Goal: Task Accomplishment & Management: Manage account settings

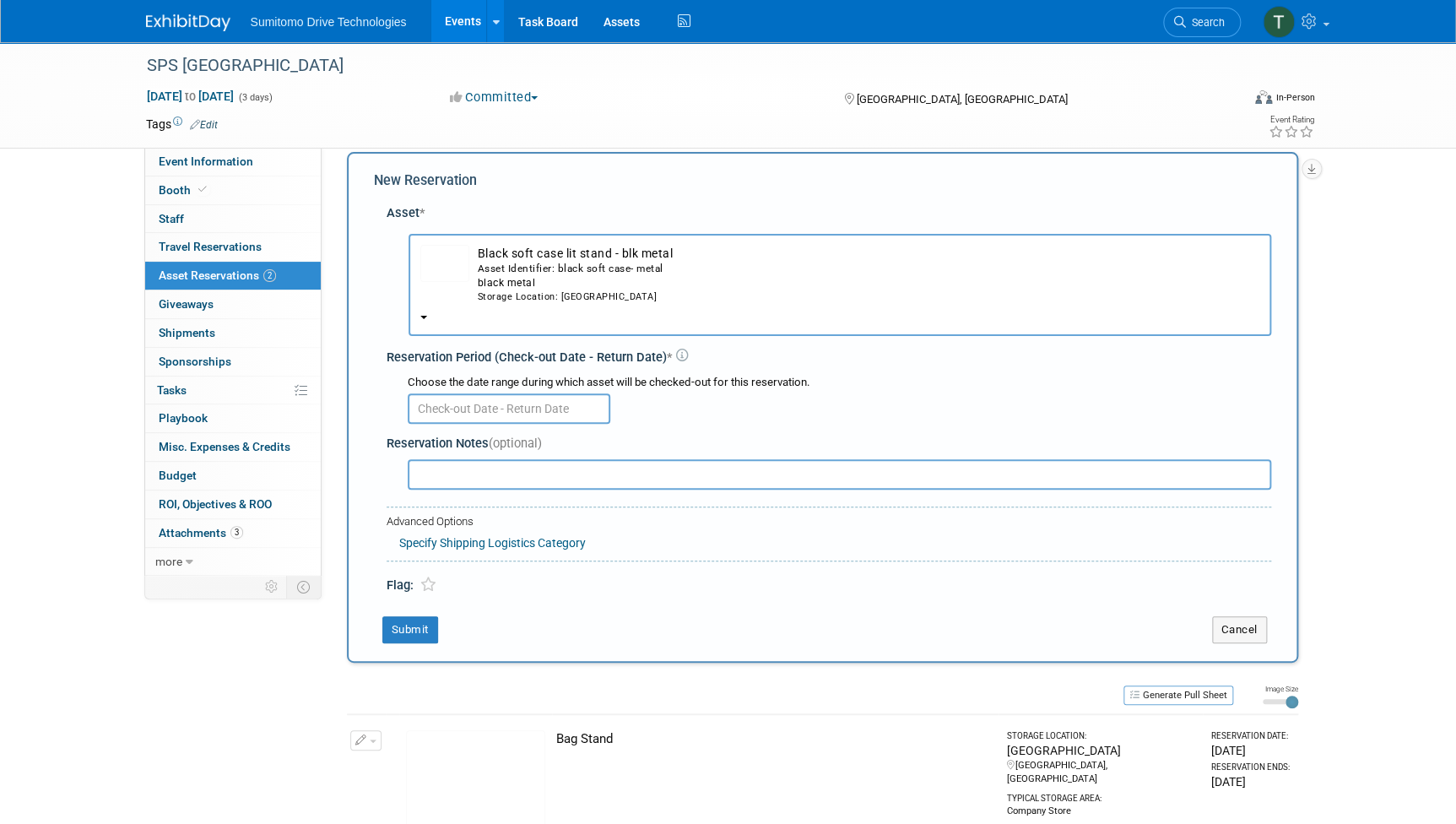
scroll to position [19, 0]
click at [522, 290] on div "Storage Location: [GEOGRAPHIC_DATA]" at bounding box center [868, 297] width 782 height 13
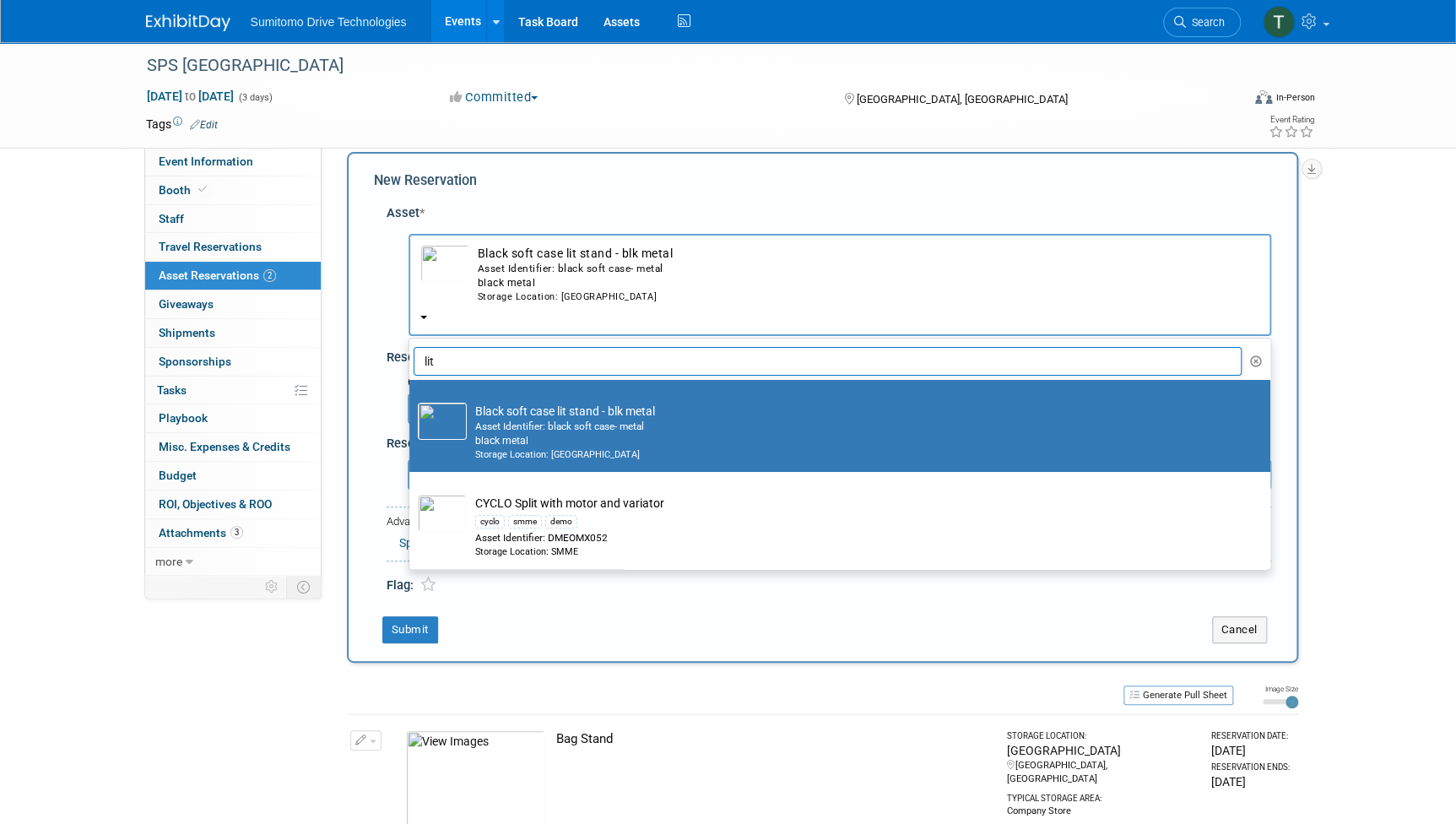
click at [509, 364] on input "lit" at bounding box center [828, 361] width 829 height 29
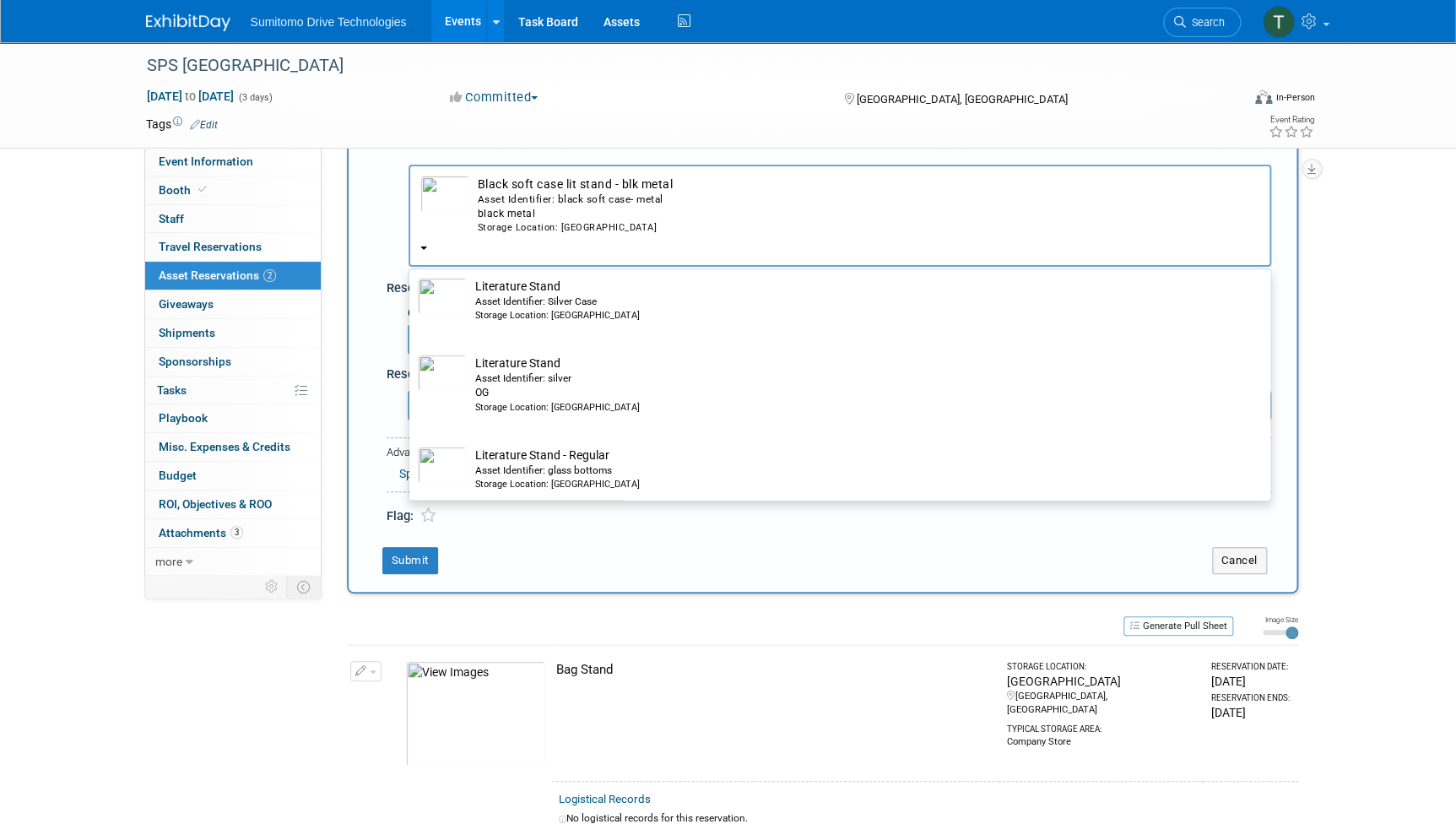
scroll to position [358, 0]
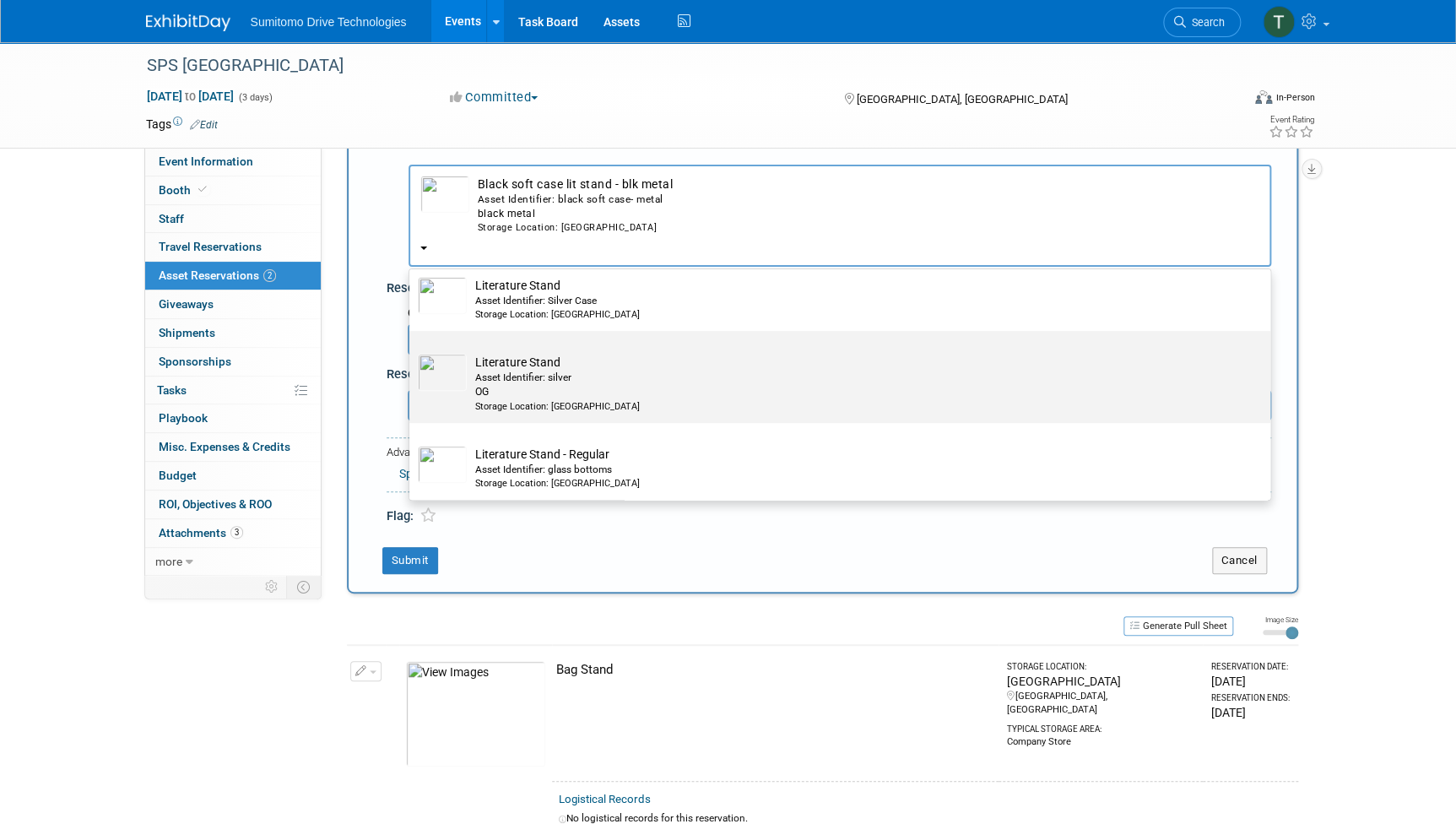
click at [508, 385] on div "OG" at bounding box center [856, 392] width 761 height 14
click at [412, 351] on input "Literature Stand Asset Identifier: silver OG Storage Location: [GEOGRAPHIC_DATA]" at bounding box center [406, 346] width 11 height 11
select select "10711145"
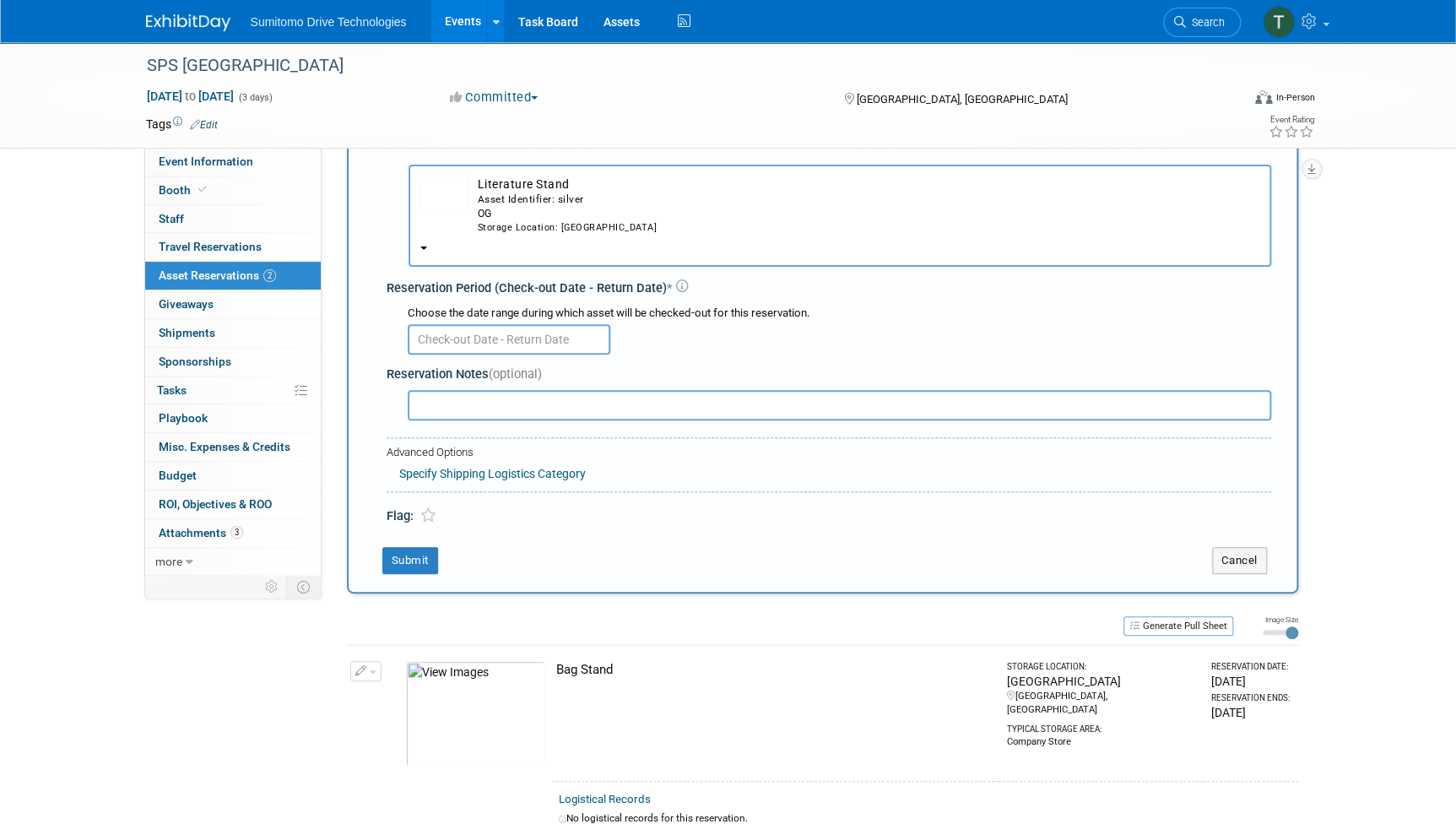
click at [495, 357] on div "Choose the date range during which asset will be checked-out for this reservati…" at bounding box center [832, 329] width 877 height 59
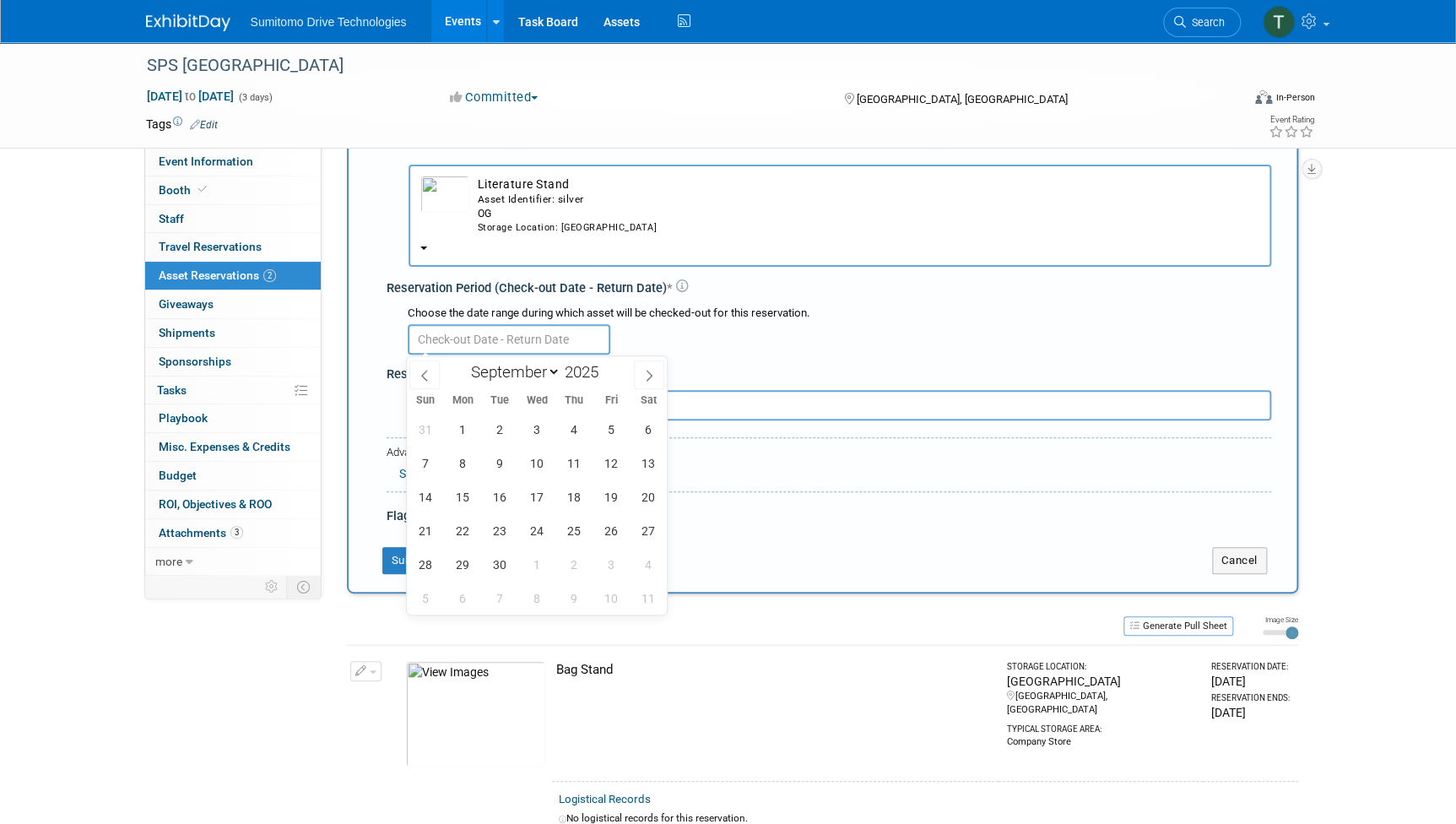
click at [488, 345] on input "text" at bounding box center [508, 340] width 203 height 30
click at [464, 424] on span "1" at bounding box center [463, 429] width 33 height 33
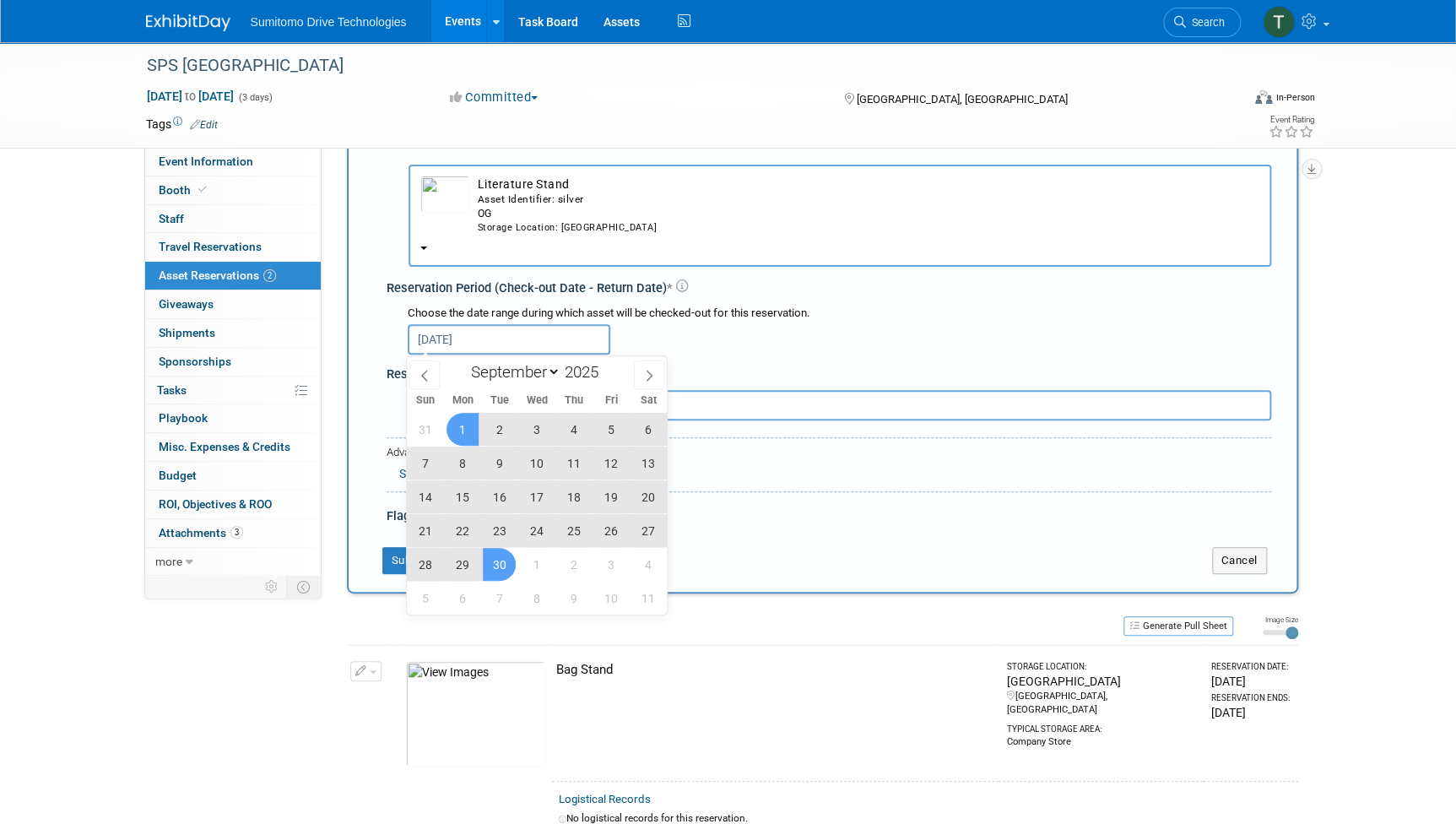
click at [498, 564] on span "30" at bounding box center [498, 564] width 33 height 33
type input "[DATE] to [DATE]"
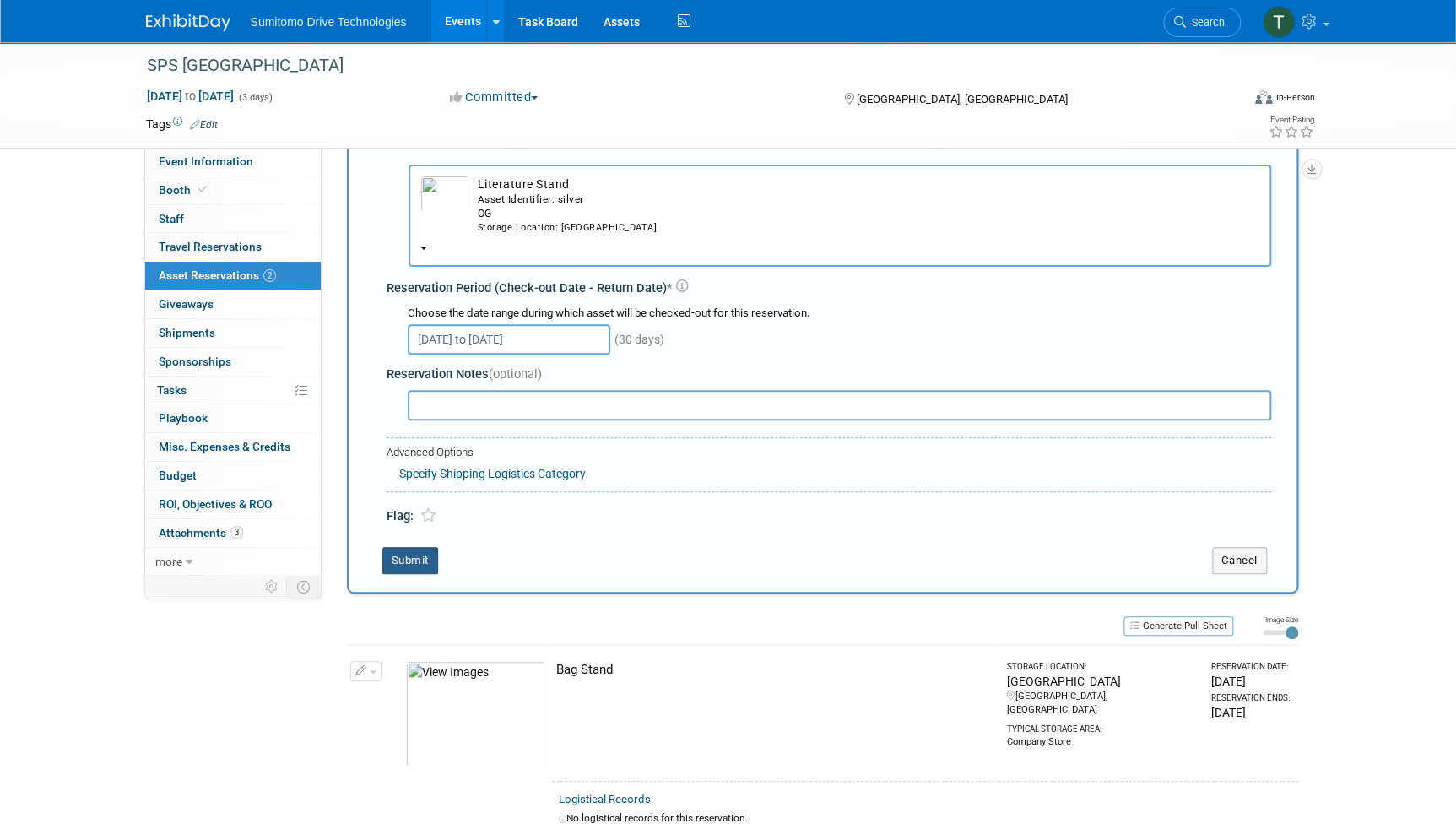
click at [415, 555] on button "Submit" at bounding box center [410, 560] width 55 height 27
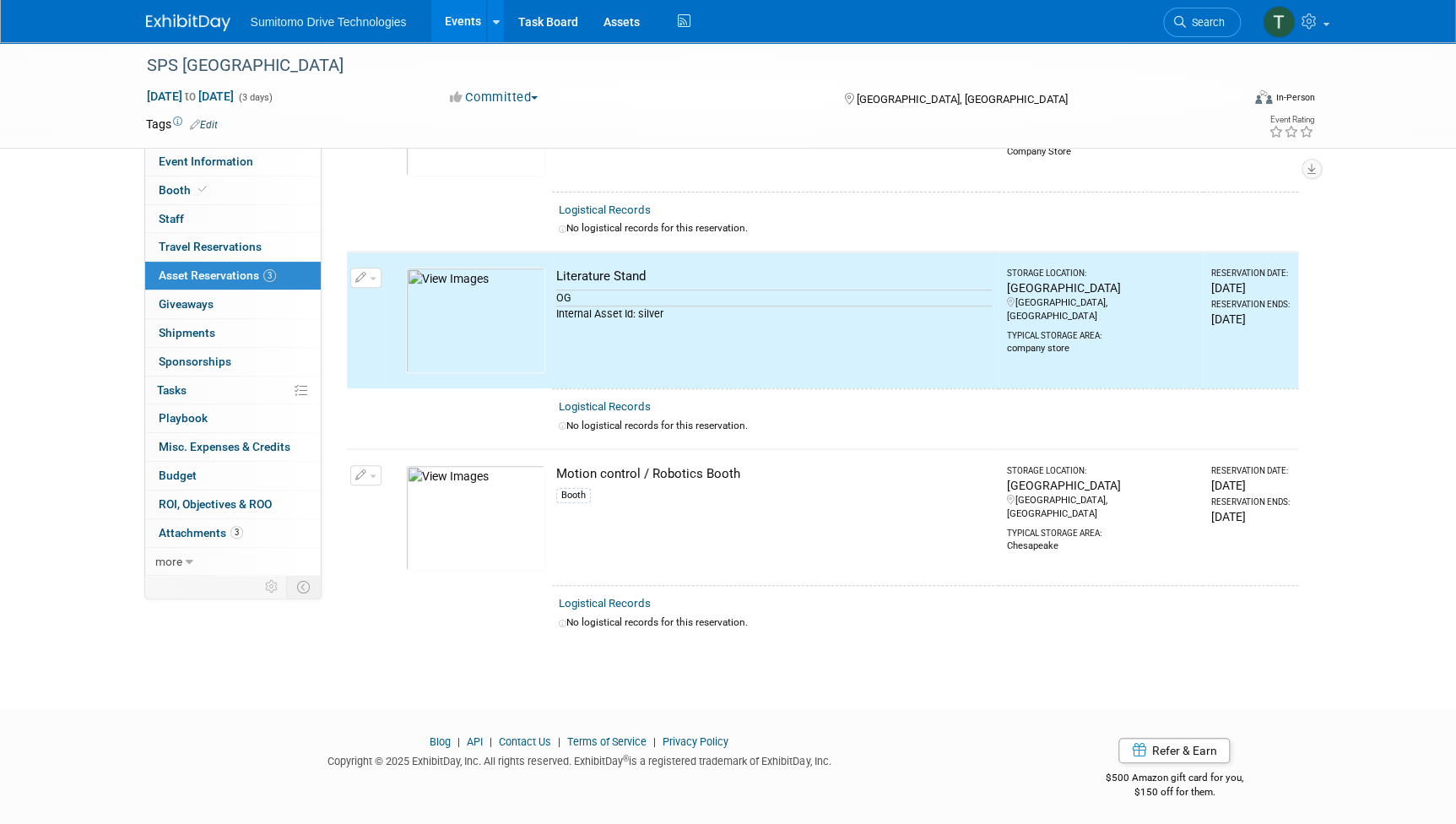
scroll to position [0, 0]
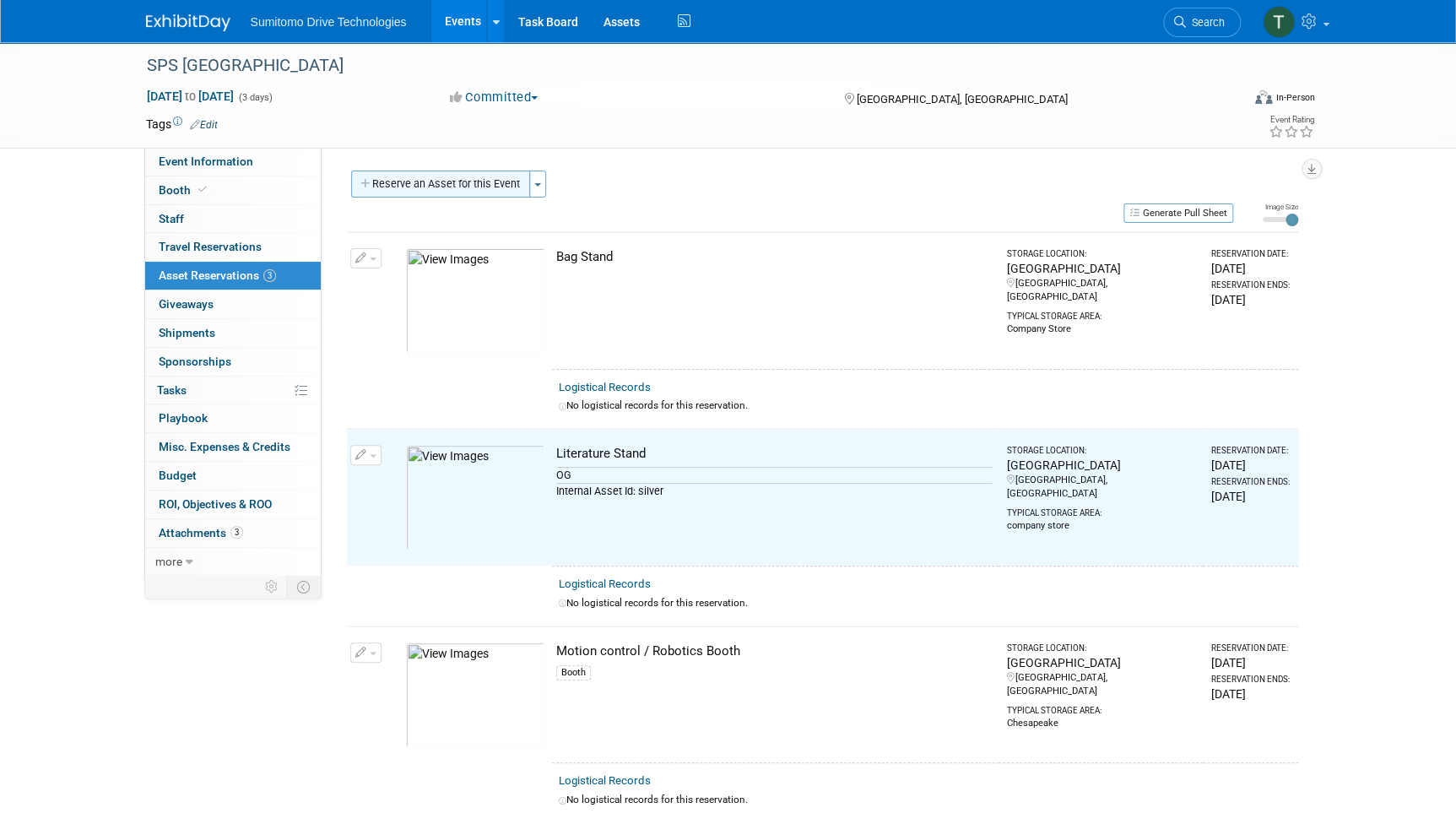
click at [453, 172] on button "Reserve an Asset for this Event" at bounding box center [440, 184] width 179 height 27
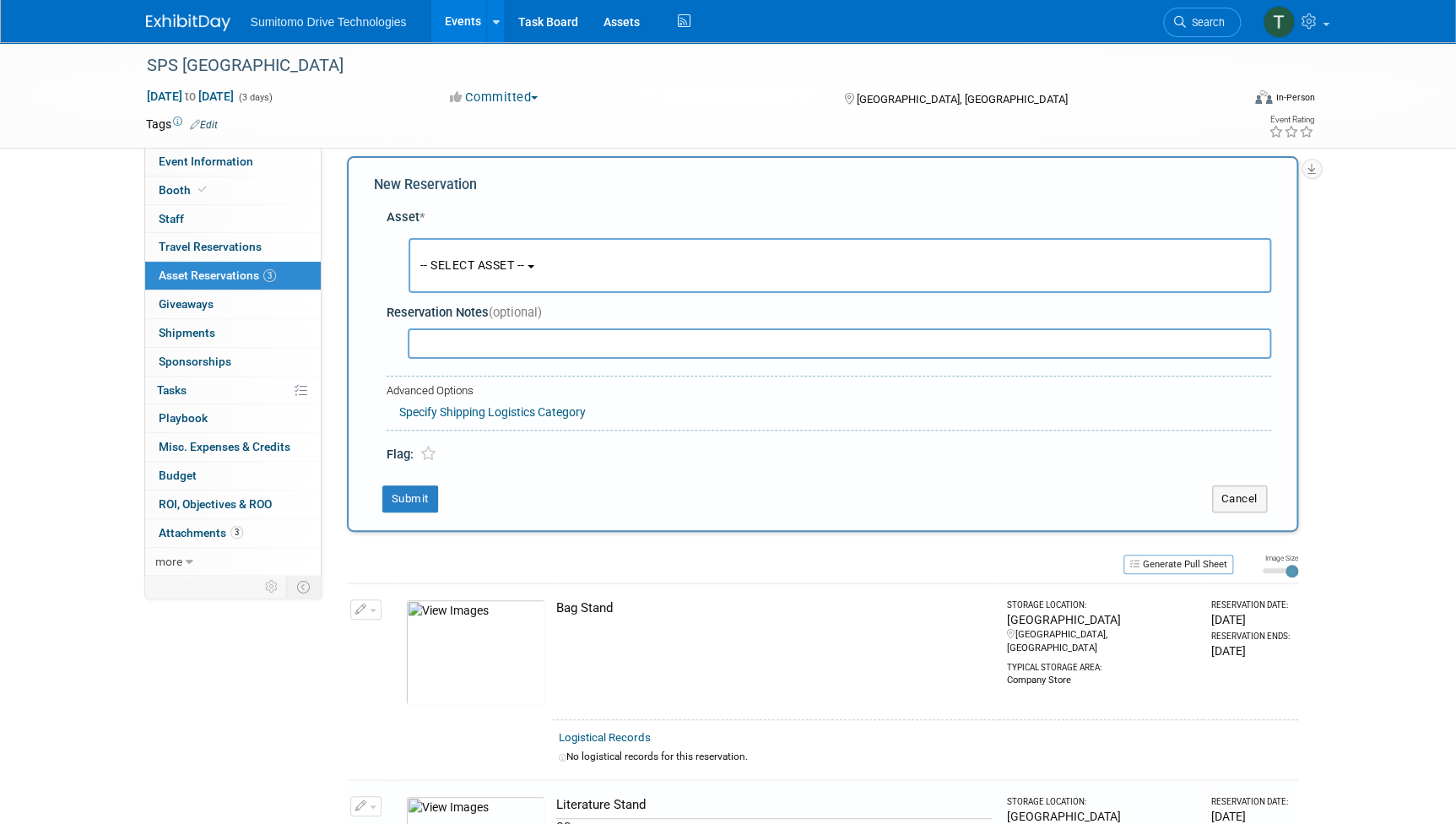
scroll to position [16, 0]
click at [470, 266] on span "-- SELECT ASSET --" at bounding box center [472, 263] width 105 height 13
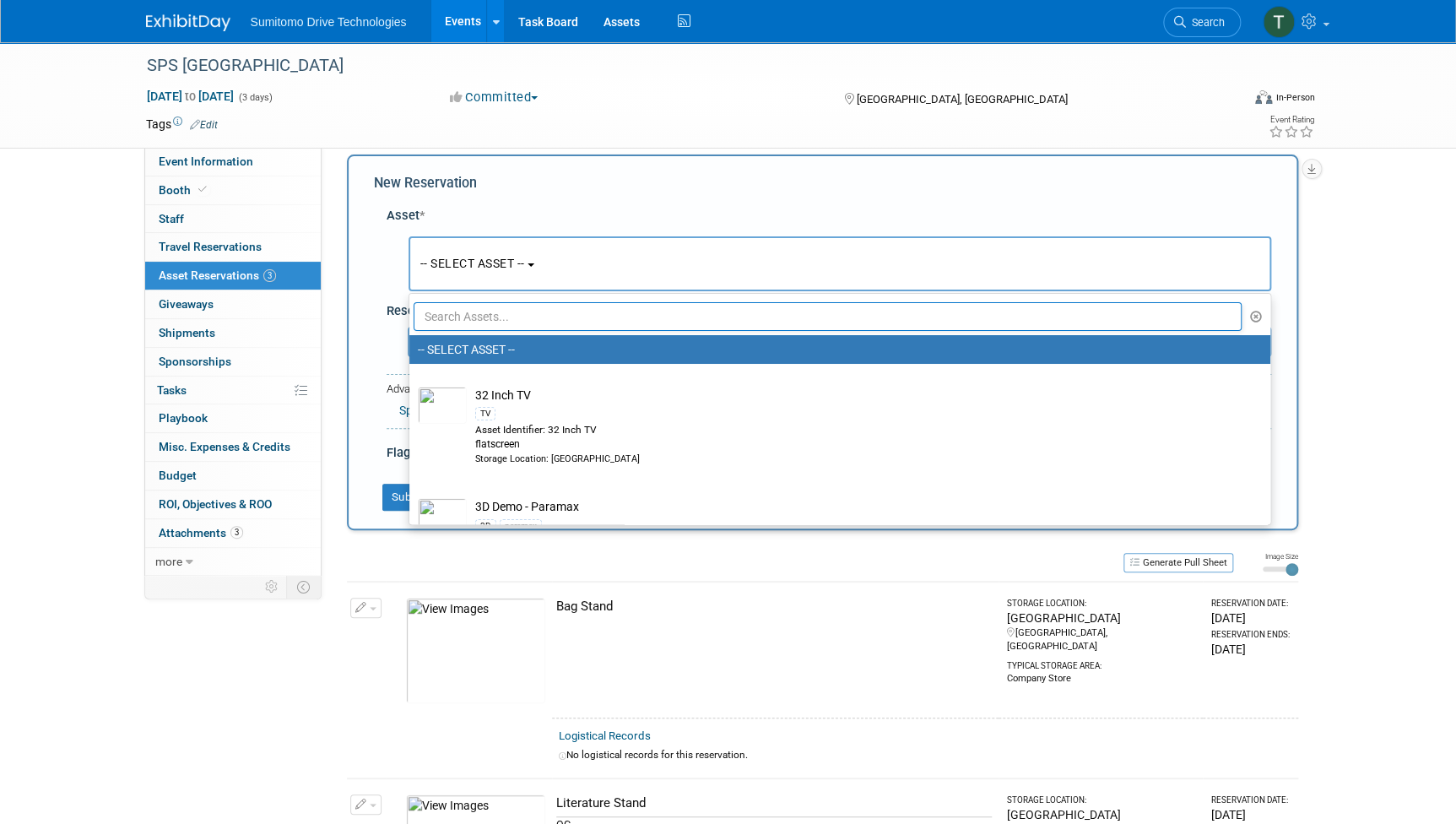
click at [490, 325] on input "text" at bounding box center [828, 316] width 829 height 29
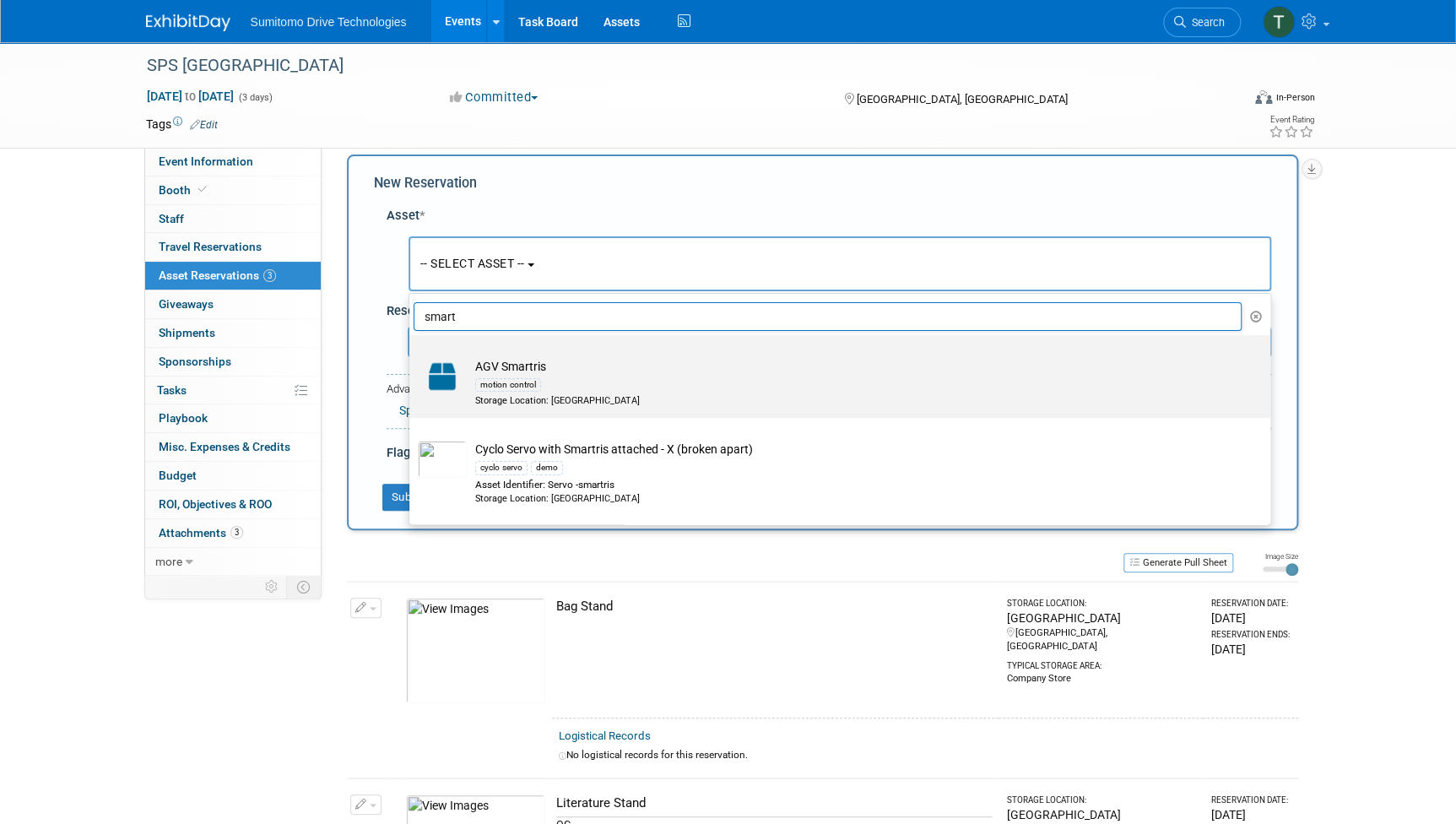
type input "smart"
click at [537, 385] on div "motion control" at bounding box center [508, 384] width 66 height 13
click at [412, 356] on input "AGV Smartris motion control Storage Location: [GEOGRAPHIC_DATA]" at bounding box center [406, 349] width 11 height 11
select select "10726597"
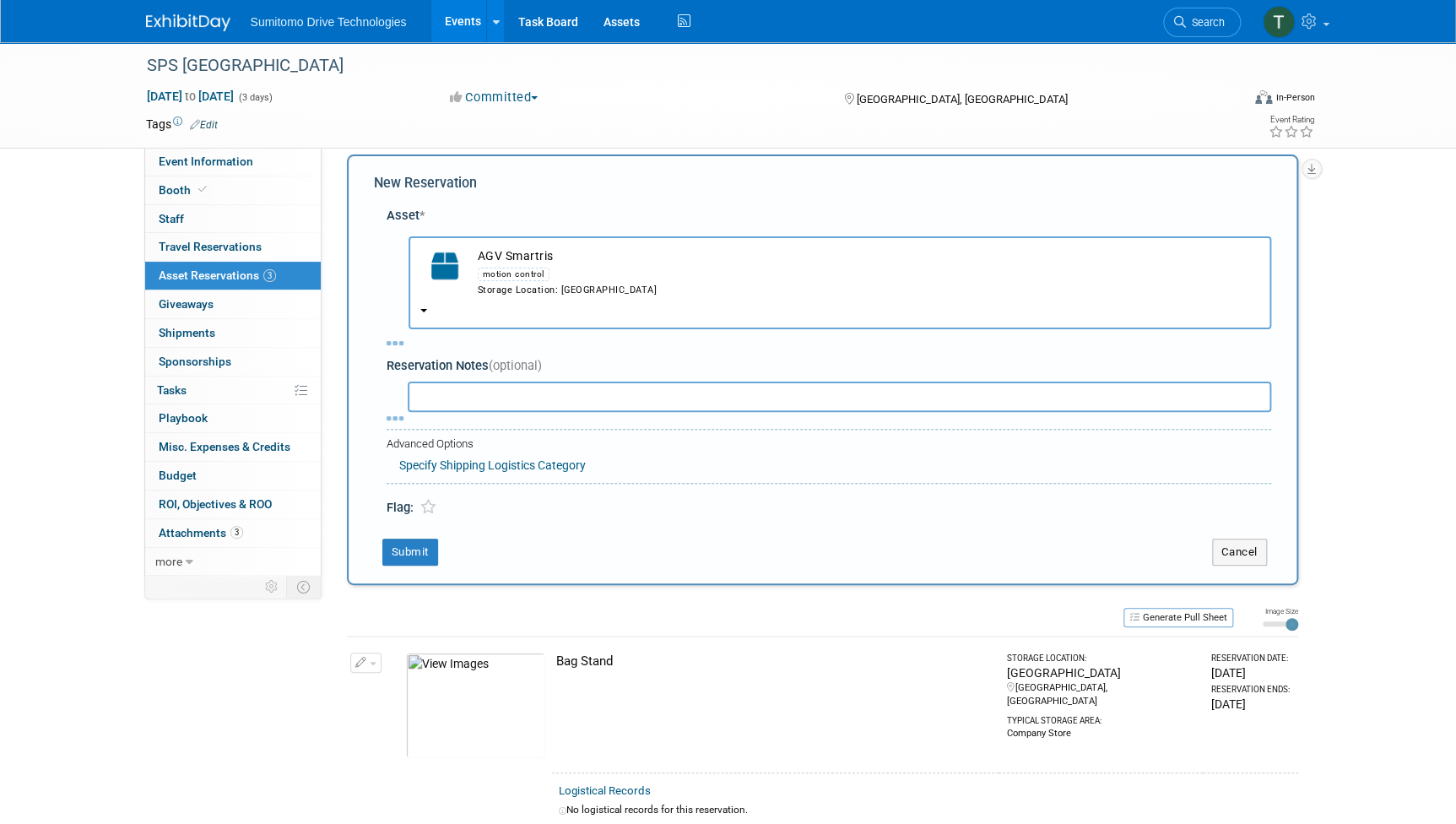
select select "8"
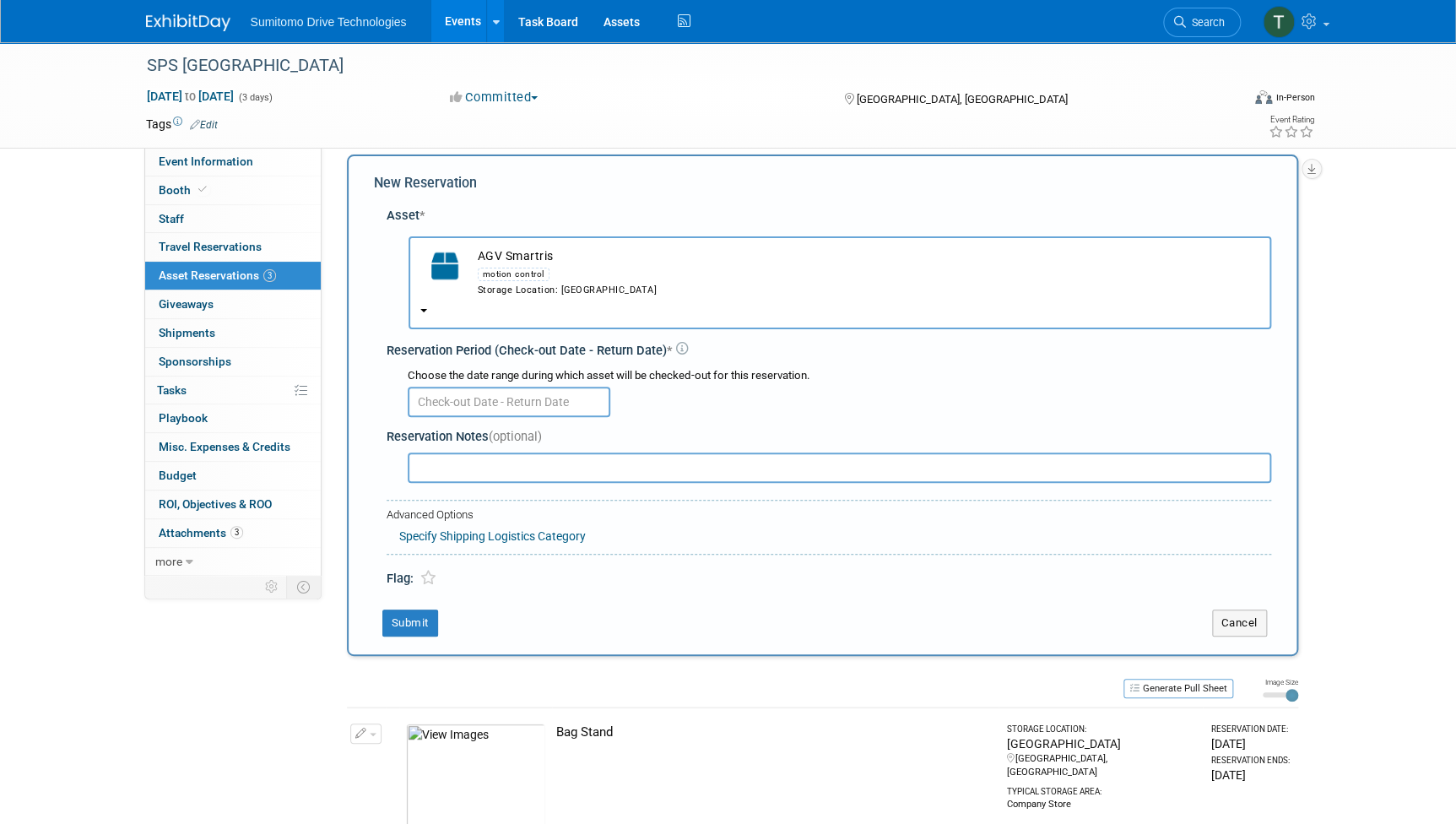
click at [481, 390] on input "text" at bounding box center [508, 402] width 203 height 30
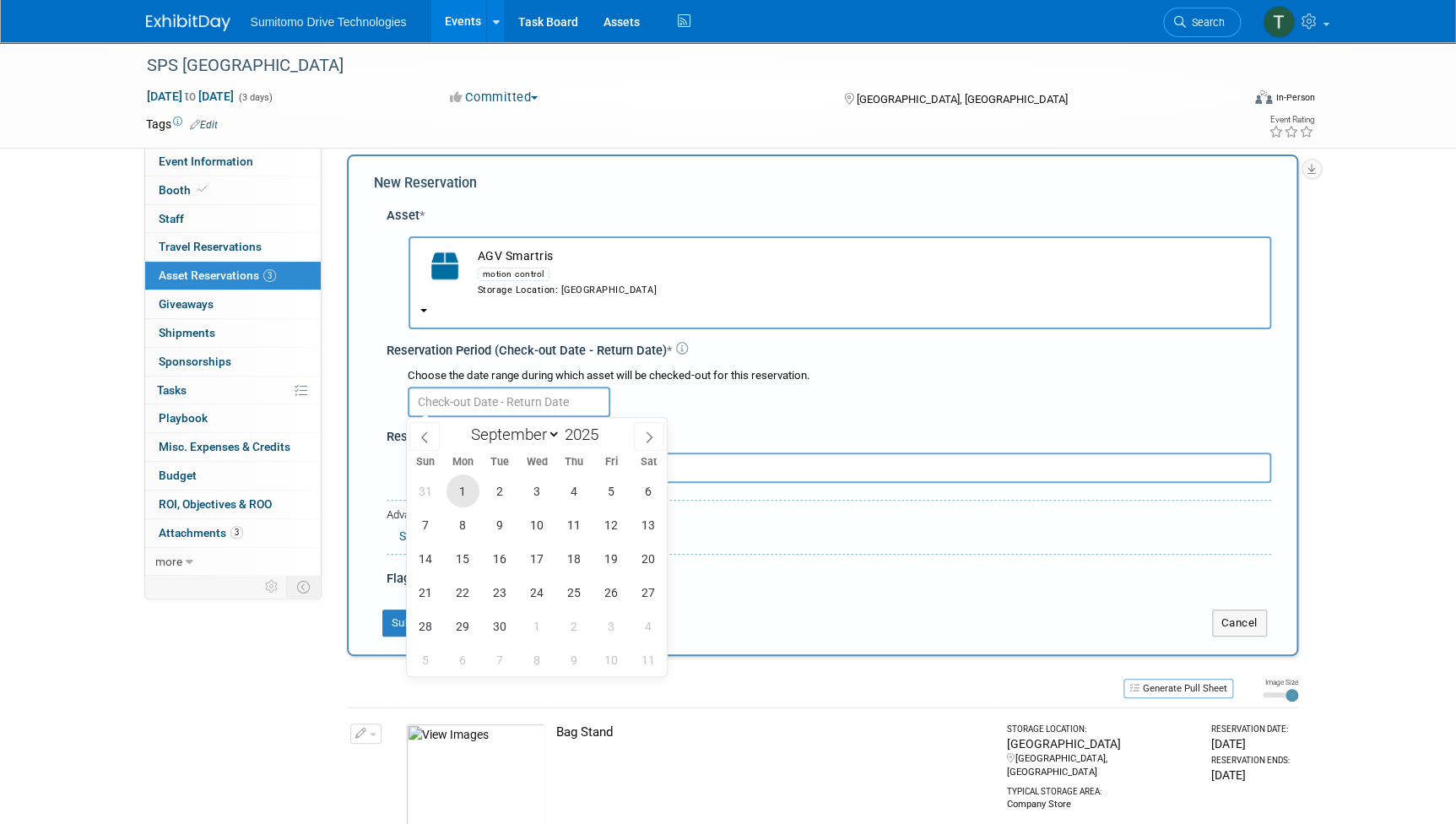
click at [456, 481] on span "1" at bounding box center [463, 491] width 33 height 33
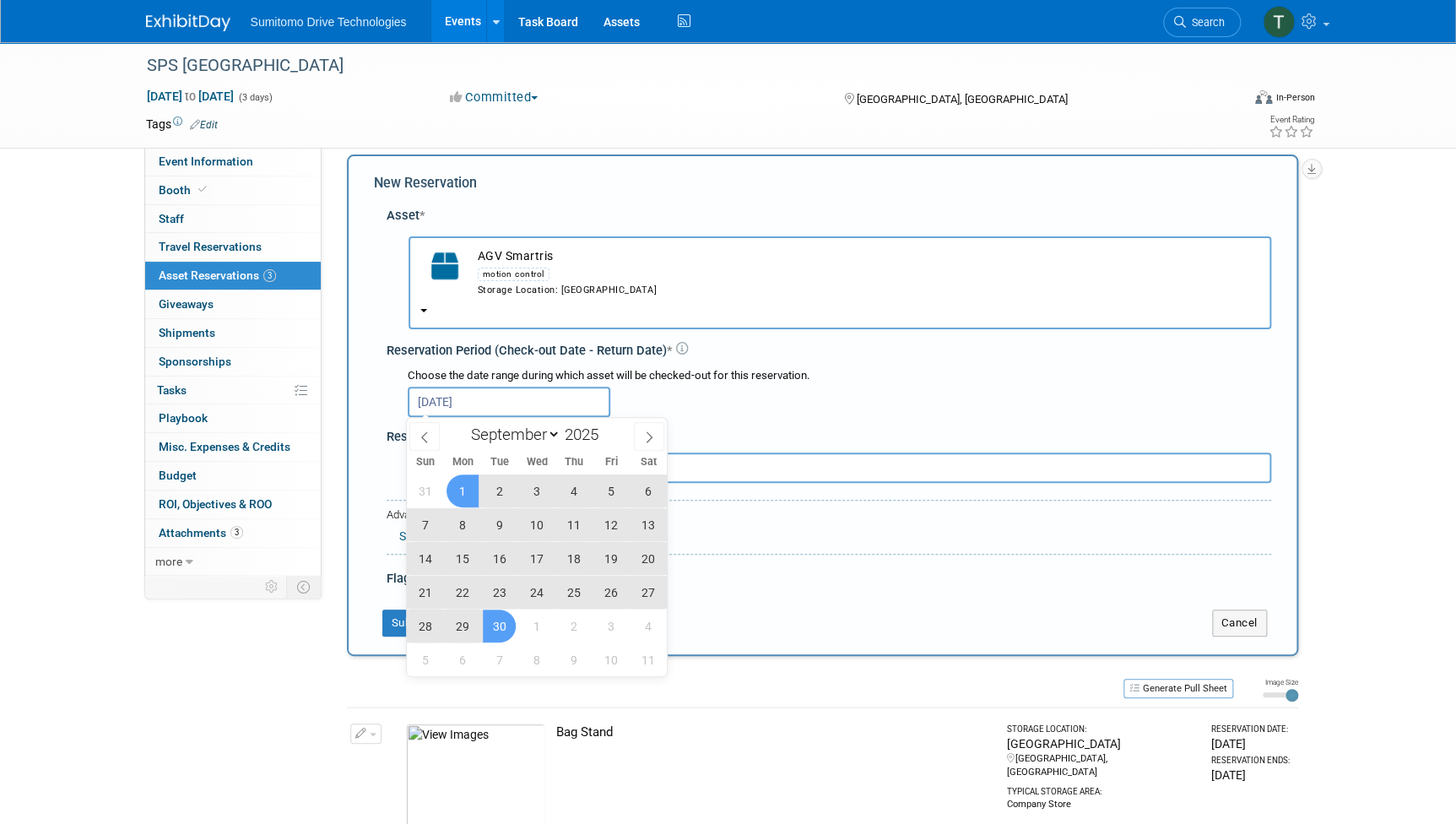
drag, startPoint x: 490, startPoint y: 622, endPoint x: 498, endPoint y: 635, distance: 15.3
click at [498, 635] on span "30" at bounding box center [498, 626] width 33 height 33
type input "[DATE] to [DATE]"
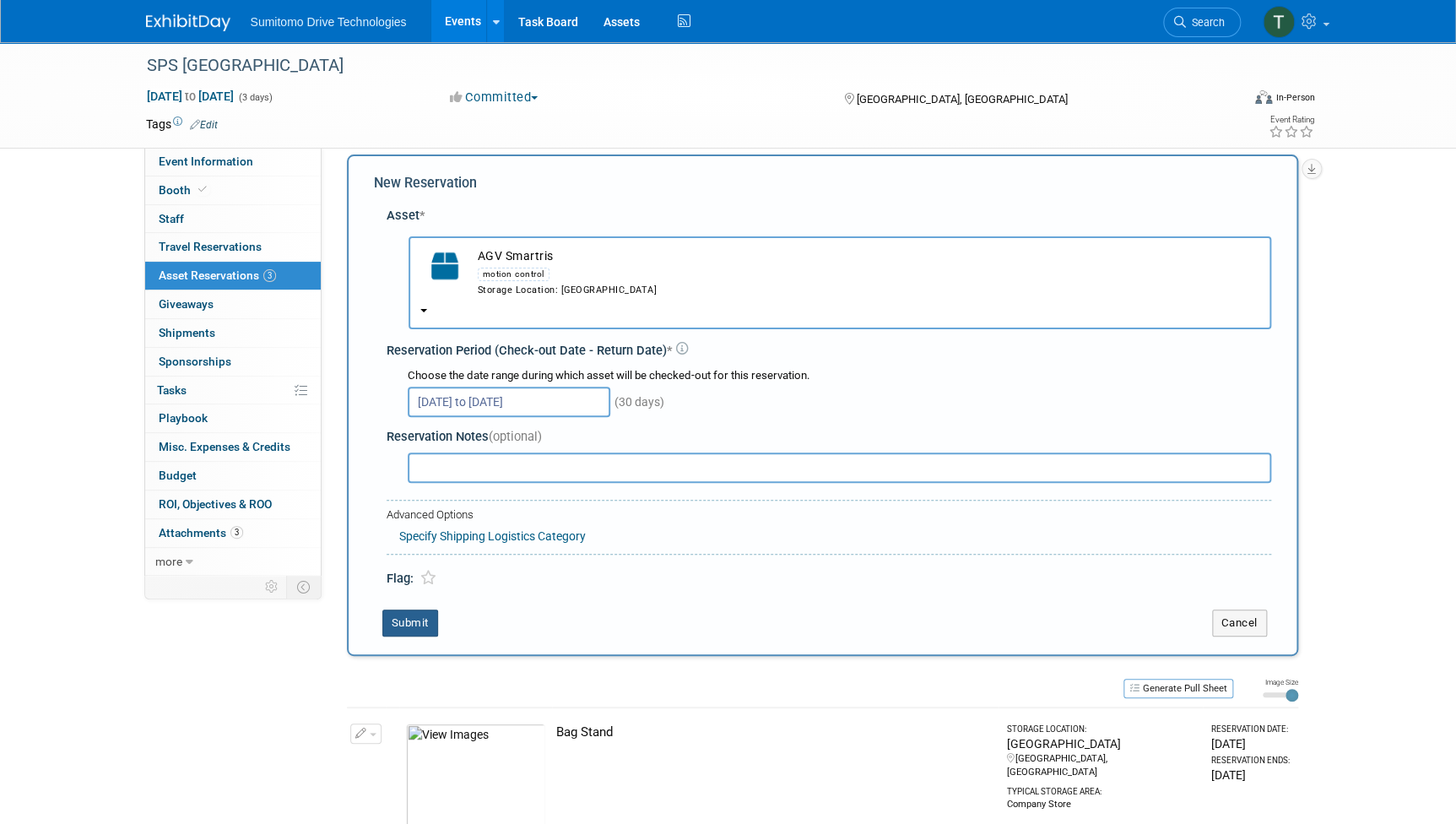
click at [415, 618] on button "Submit" at bounding box center [410, 623] width 55 height 27
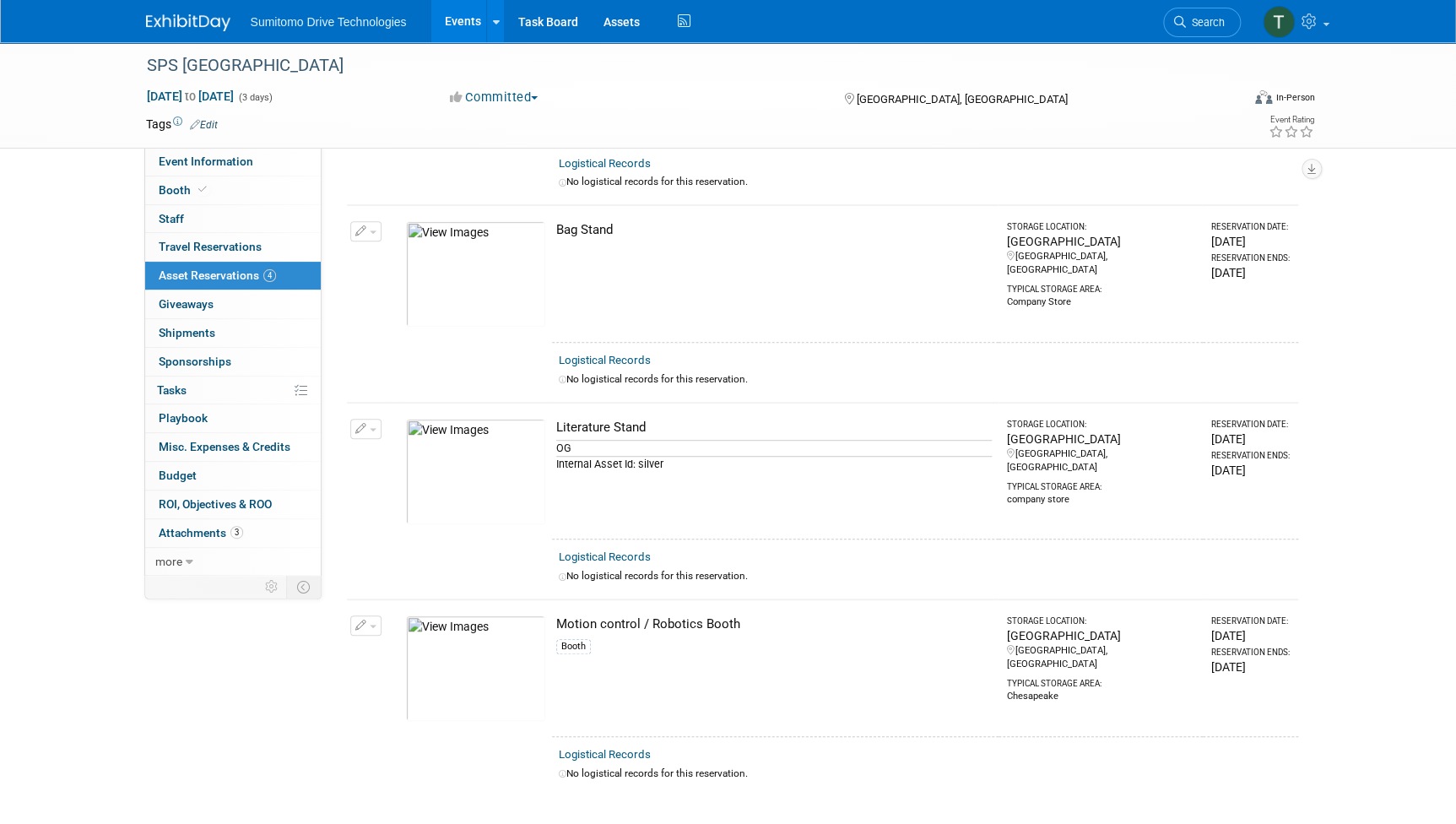
scroll to position [0, 0]
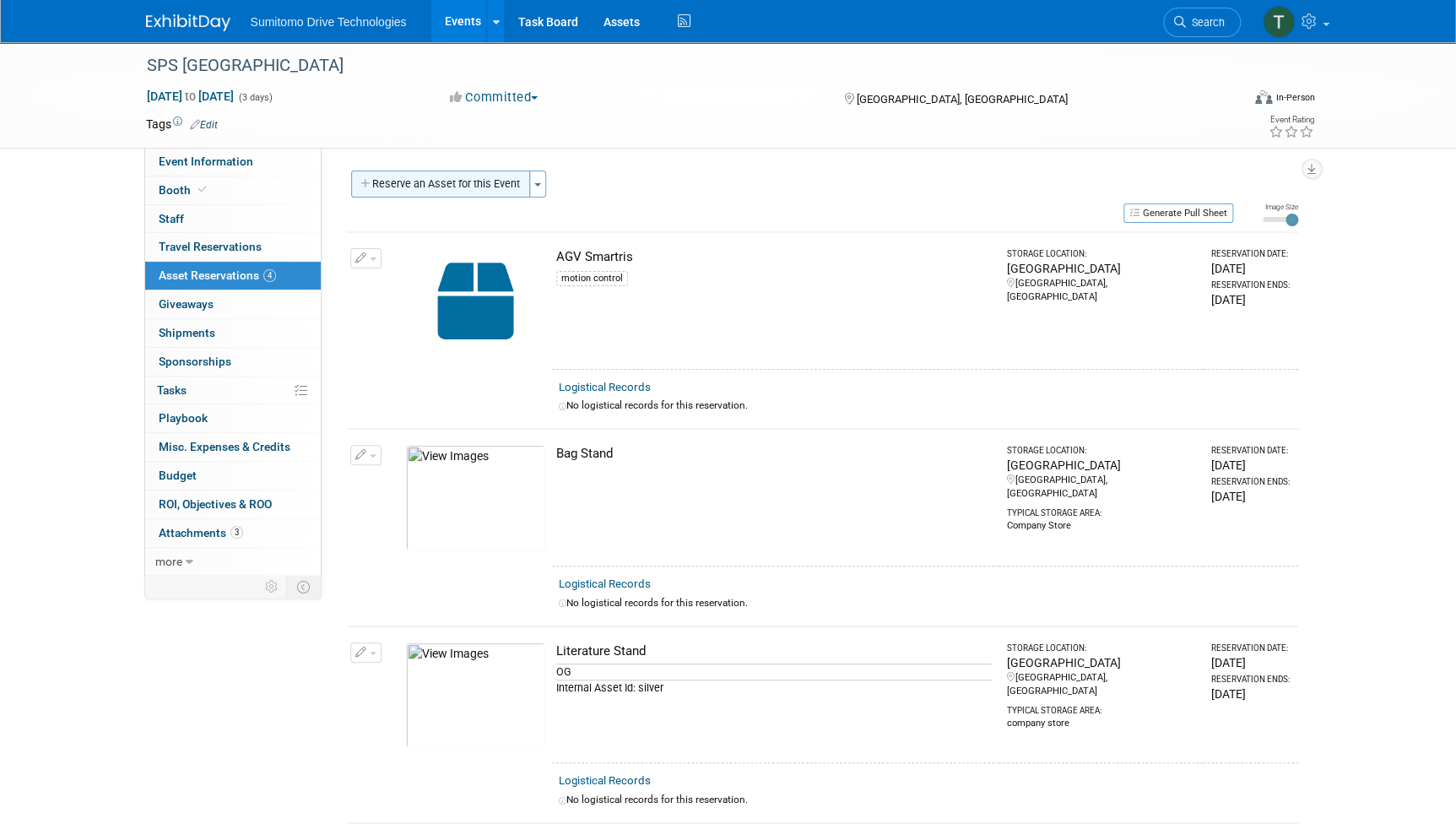
click at [483, 193] on button "Reserve an Asset for this Event" at bounding box center [440, 184] width 179 height 27
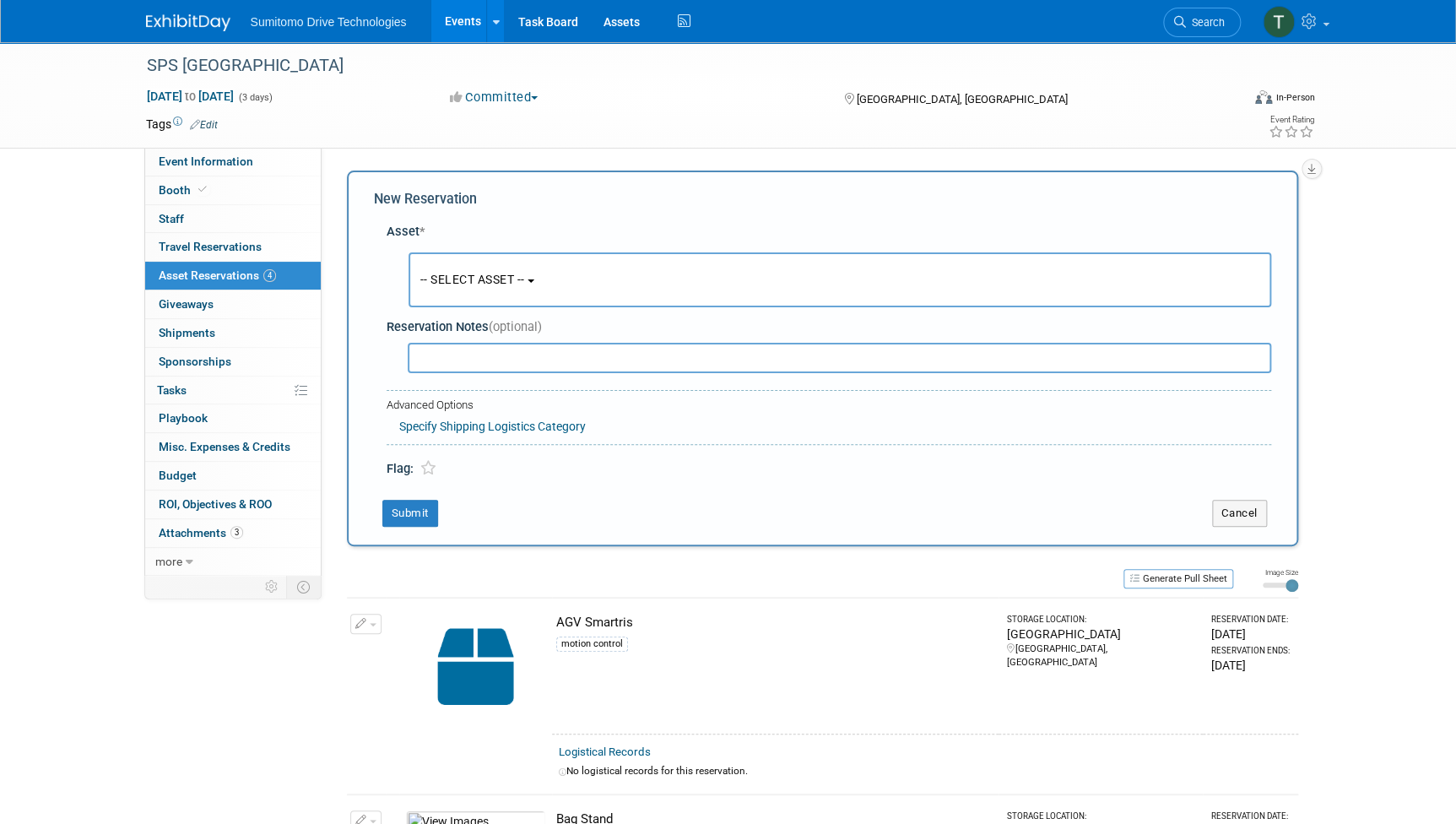
scroll to position [16, 0]
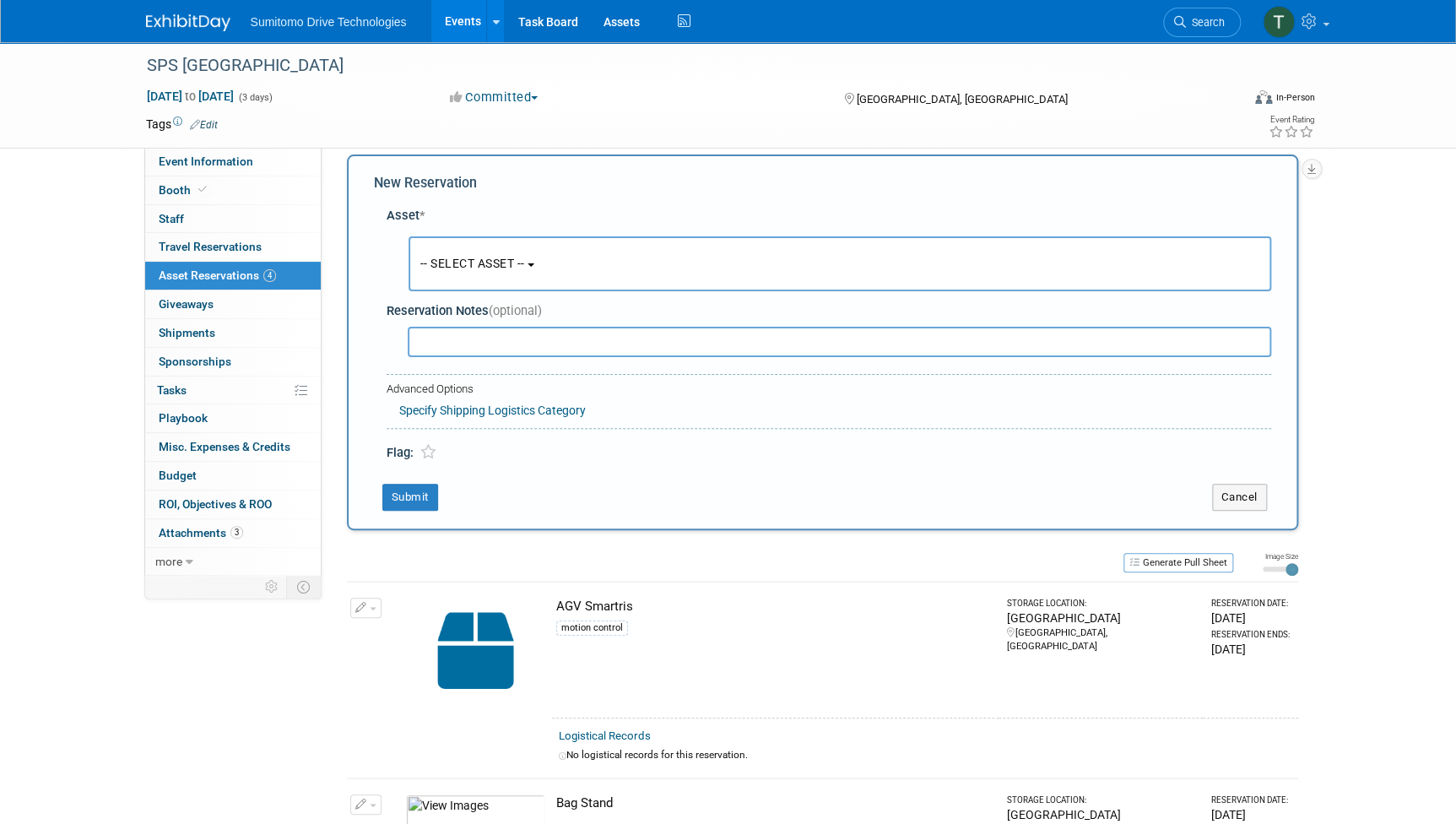
click at [532, 289] on button "-- SELECT ASSET --" at bounding box center [839, 264] width 862 height 55
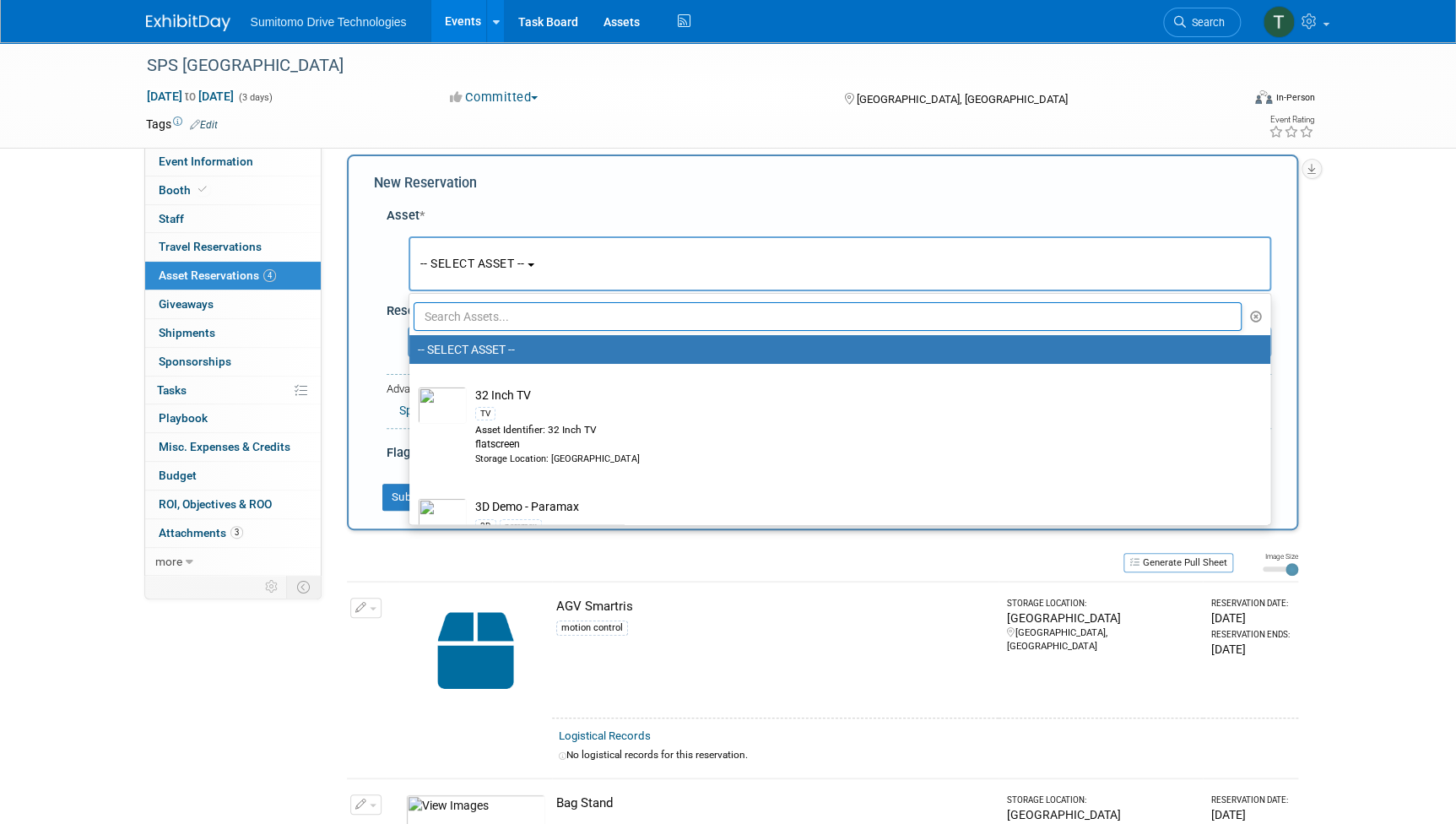
click at [518, 328] on input "text" at bounding box center [828, 316] width 829 height 29
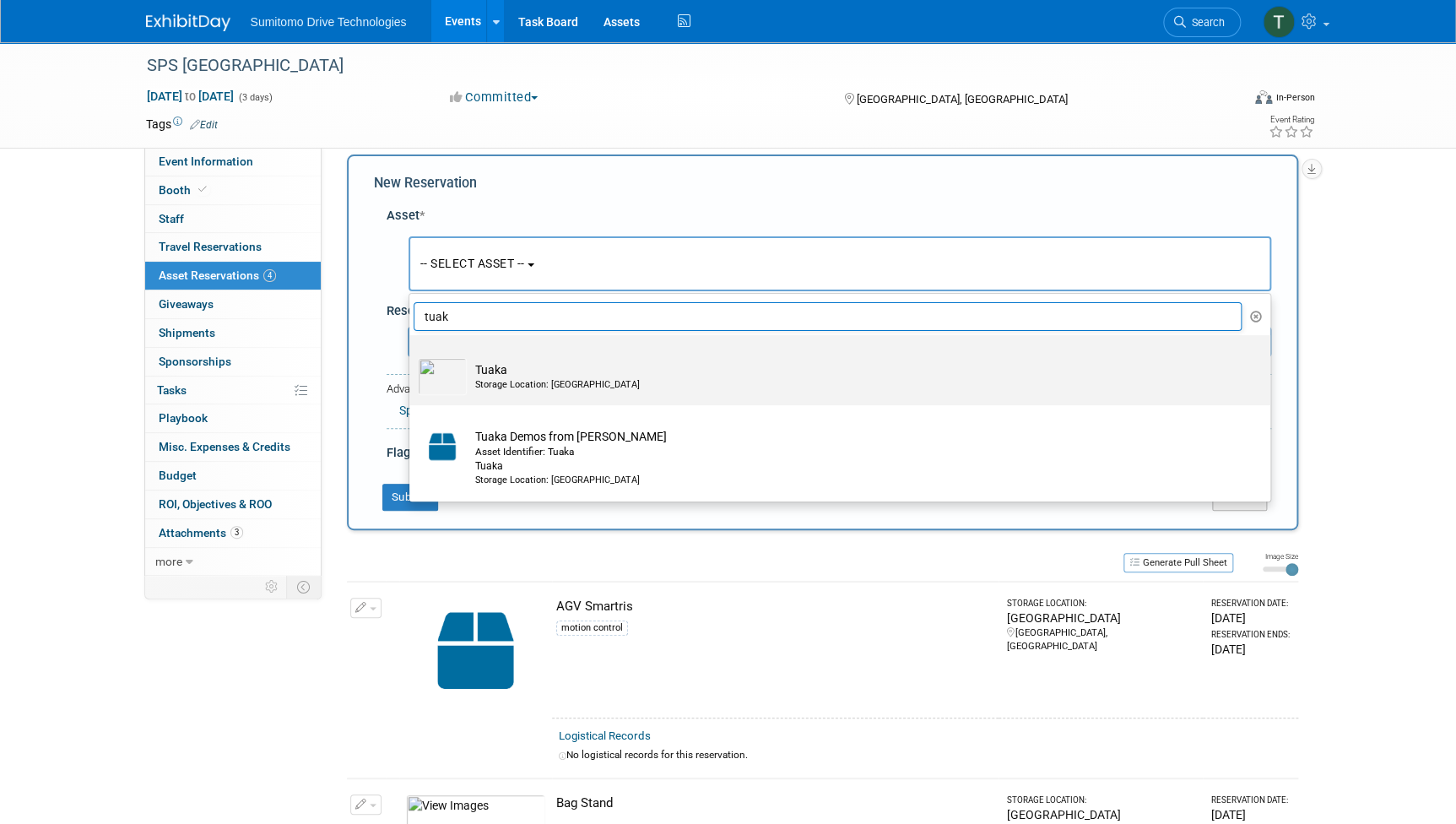
type input "tuak"
click at [515, 368] on td "Tuaka Storage Location: [GEOGRAPHIC_DATA]" at bounding box center [851, 377] width 770 height 38
click at [412, 356] on input "Tuaka Storage Location: [GEOGRAPHIC_DATA]" at bounding box center [406, 349] width 11 height 11
select select "10724332"
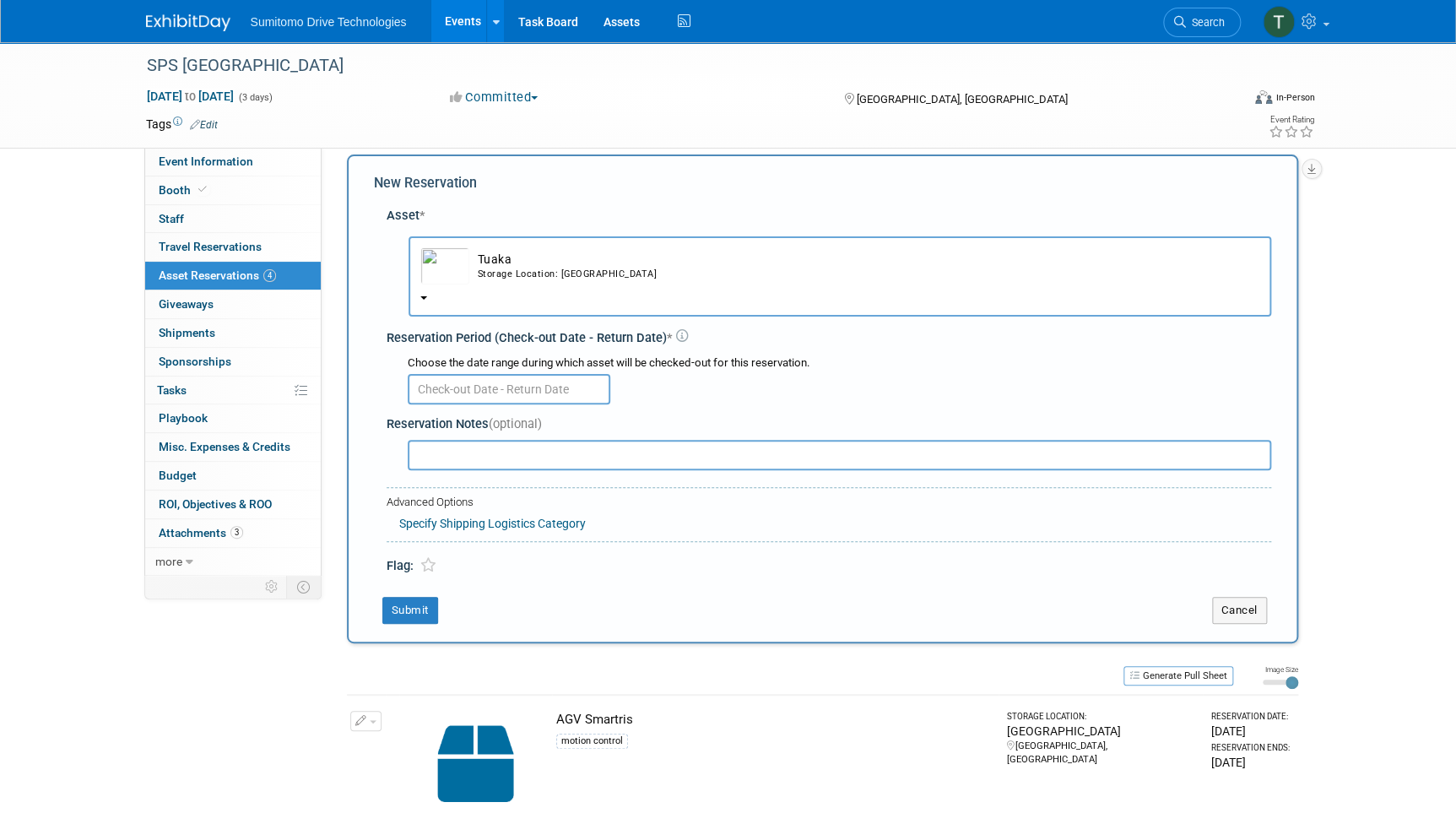
click at [531, 283] on td "Tuaka Storage Location: [GEOGRAPHIC_DATA]" at bounding box center [864, 266] width 790 height 38
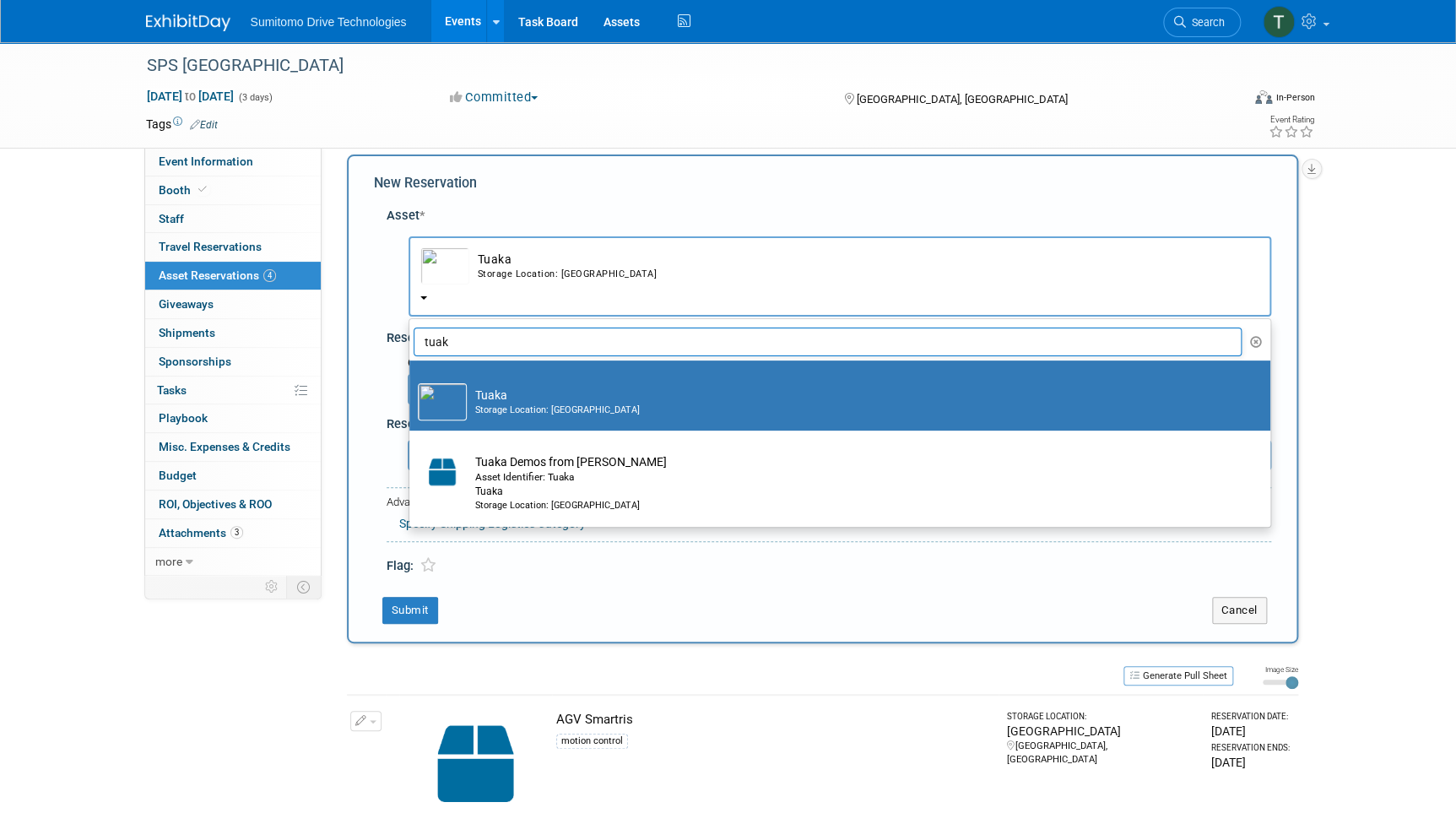
click at [599, 219] on div "Asset *" at bounding box center [829, 215] width 884 height 18
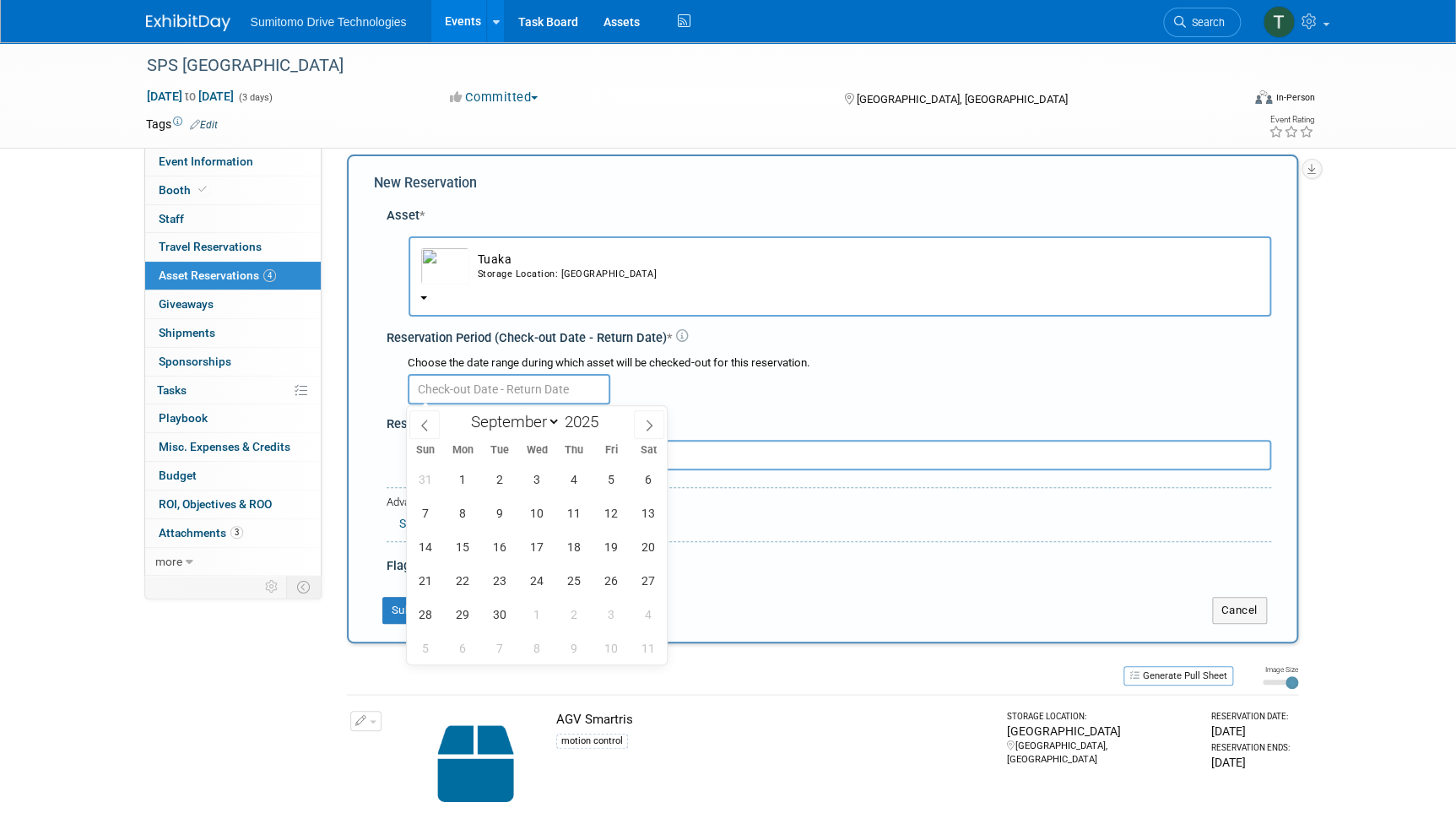
click at [508, 390] on input "text" at bounding box center [508, 389] width 203 height 30
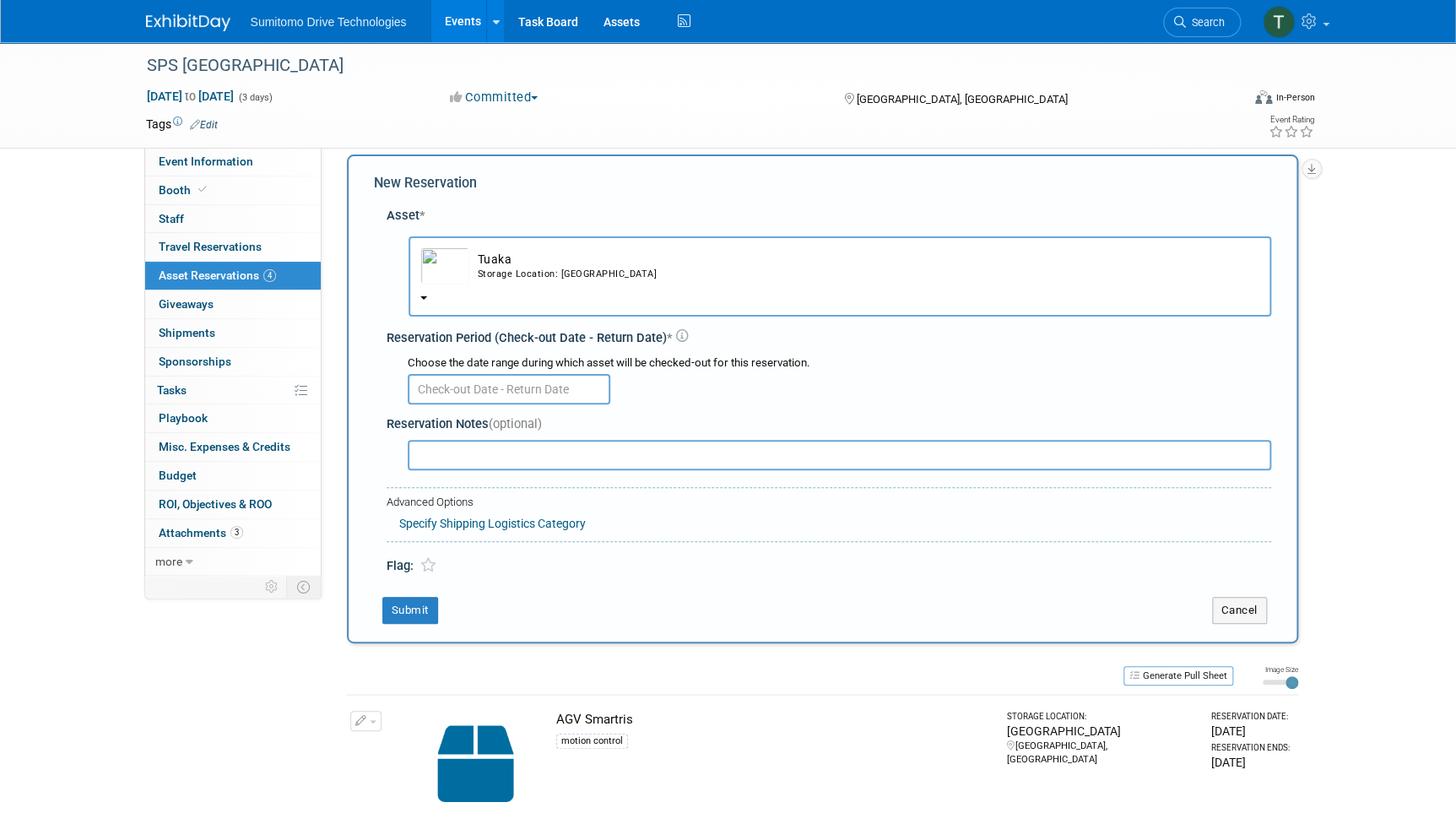
click at [786, 781] on td "AGV Smartris motion control" at bounding box center [775, 762] width 447 height 137
